Goal: Navigation & Orientation: Find specific page/section

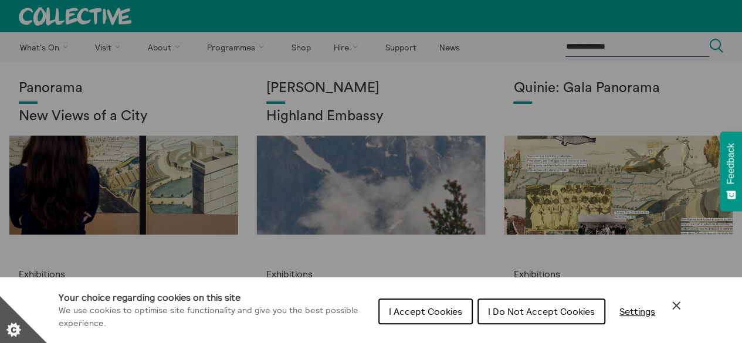
click at [674, 306] on icon "Close Cookie Control" at bounding box center [676, 305] width 8 height 8
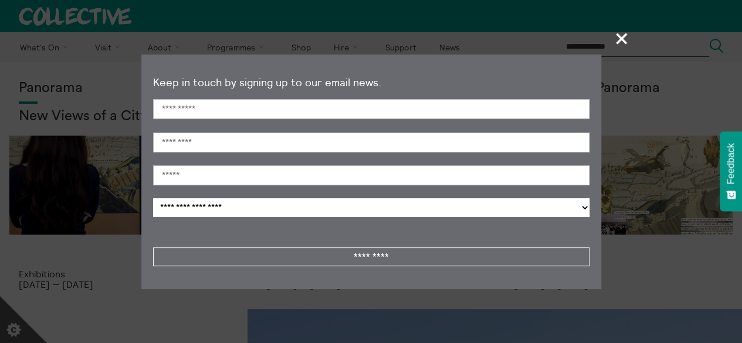
click at [623, 37] on span "+" at bounding box center [622, 38] width 35 height 35
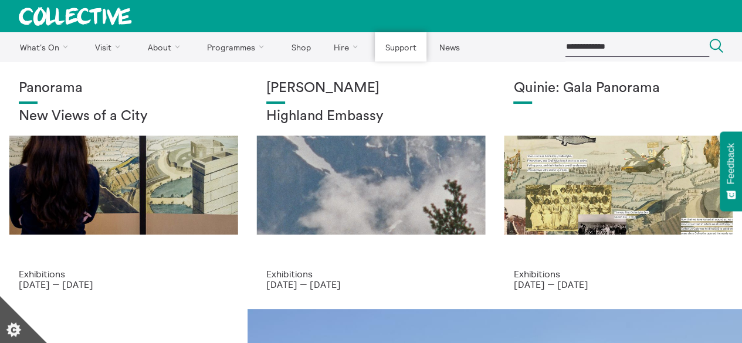
click at [397, 52] on link "Support" at bounding box center [401, 46] width 52 height 29
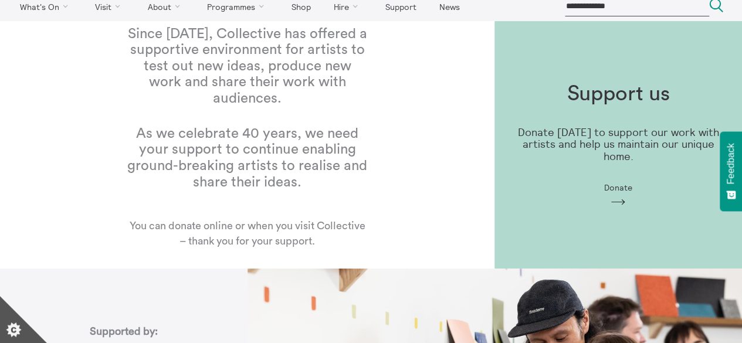
scroll to position [59, 0]
